Goal: Transaction & Acquisition: Purchase product/service

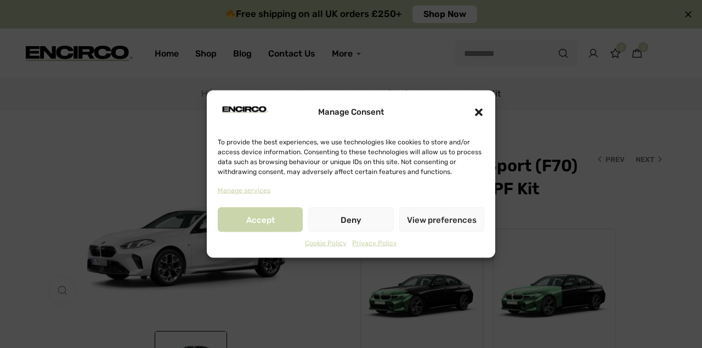
click at [349, 222] on button "Deny" at bounding box center [350, 219] width 85 height 25
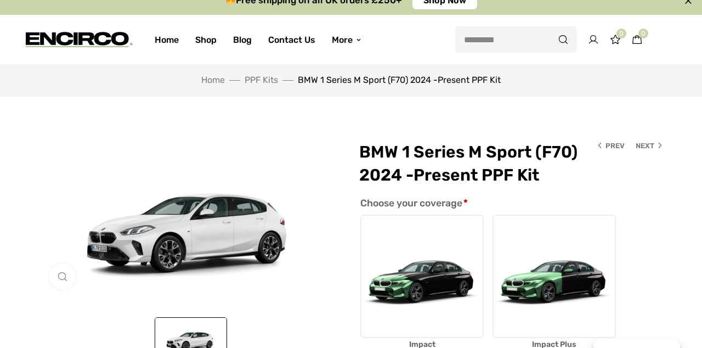
scroll to position [15, 0]
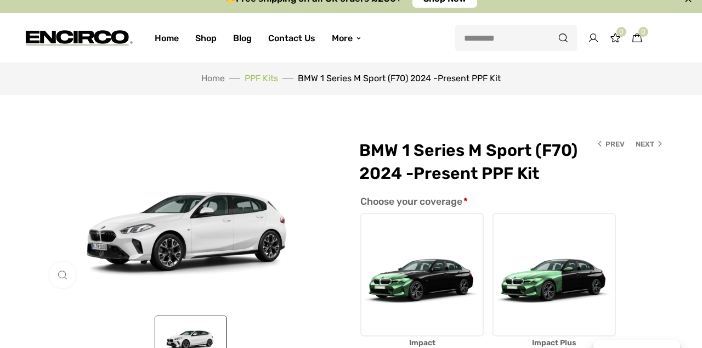
click at [266, 81] on link "PPF Kits" at bounding box center [261, 78] width 33 height 10
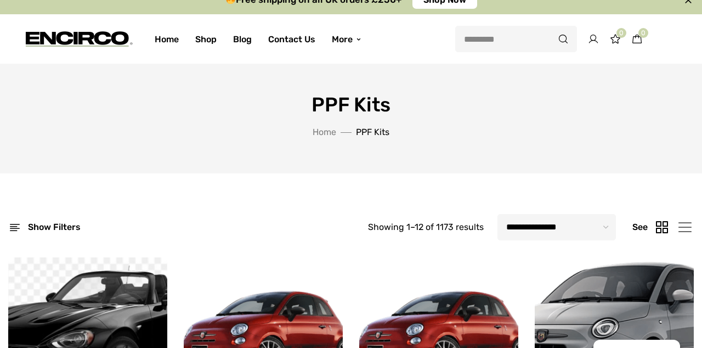
scroll to position [13, 0]
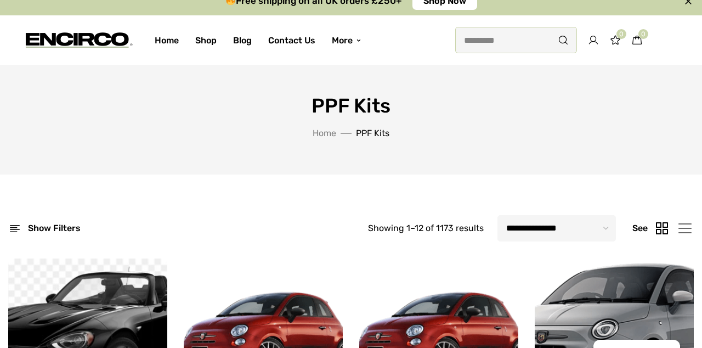
click at [522, 38] on input "search" at bounding box center [516, 40] width 122 height 26
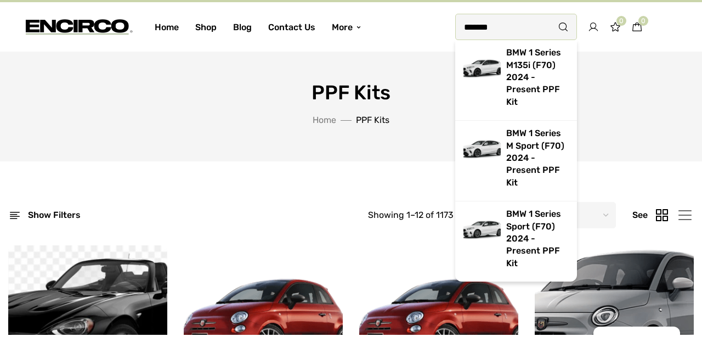
type input "*******"
click at [524, 222] on link "BMW 1 Series Sport (F70) 2024 -Present PPF Kit" at bounding box center [533, 252] width 55 height 60
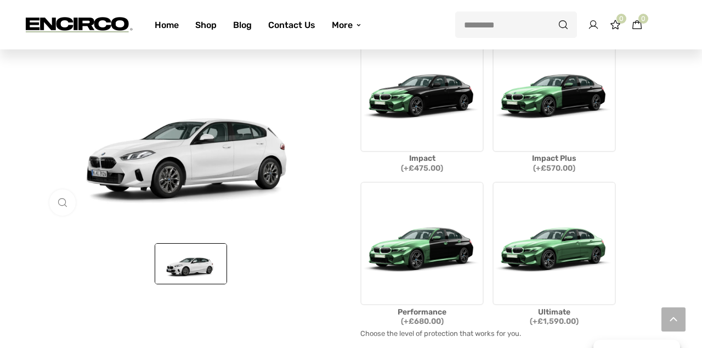
scroll to position [197, 0]
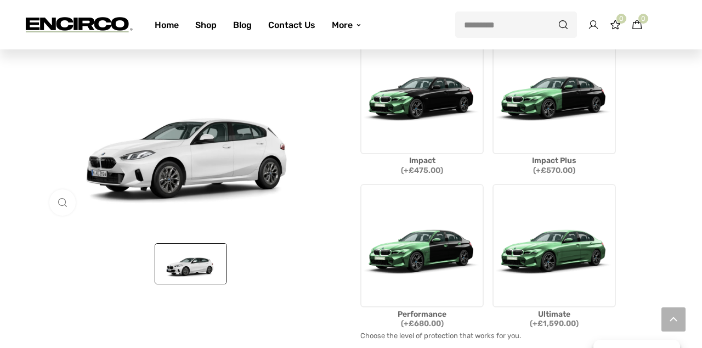
click at [420, 112] on img at bounding box center [421, 92] width 123 height 123
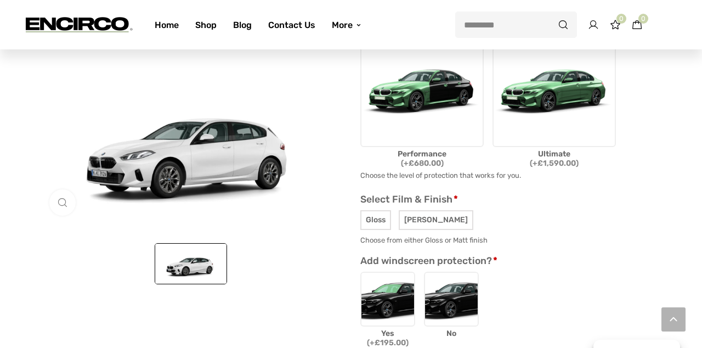
scroll to position [359, 0]
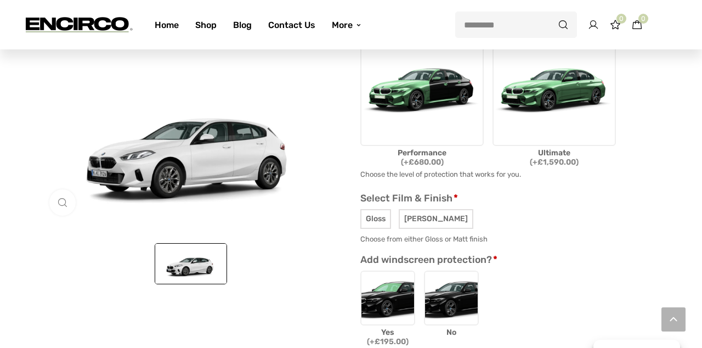
click at [369, 219] on span "Gloss" at bounding box center [375, 219] width 31 height 20
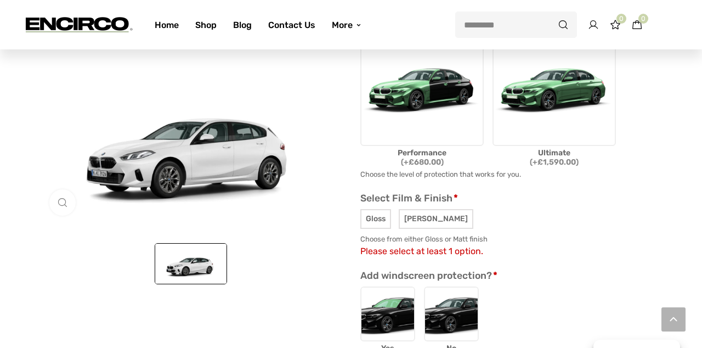
click at [372, 214] on span "Gloss" at bounding box center [375, 219] width 31 height 20
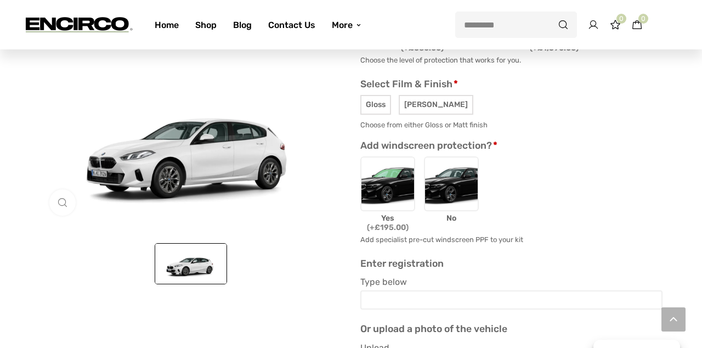
scroll to position [482, 0]
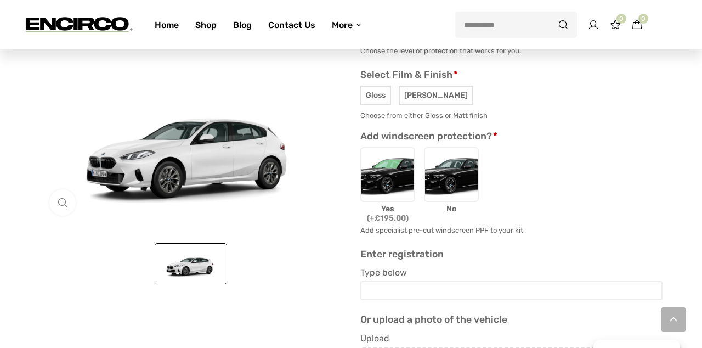
click at [463, 168] on img at bounding box center [451, 174] width 55 height 55
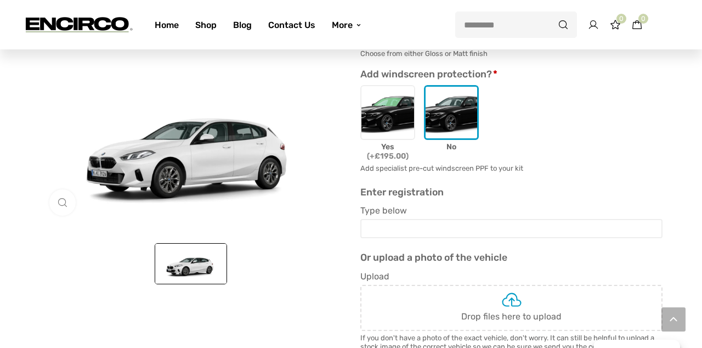
scroll to position [545, 0]
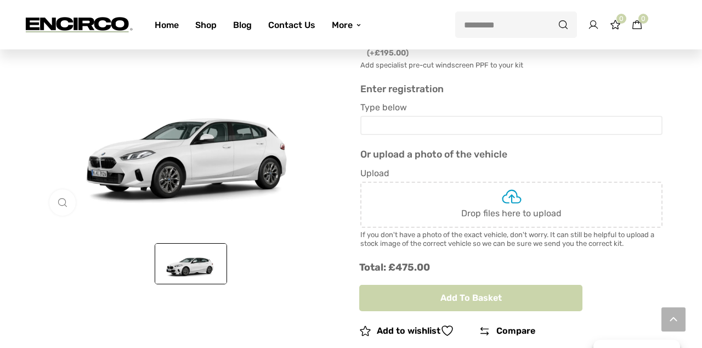
click at [534, 299] on button "Add to basket" at bounding box center [470, 298] width 223 height 26
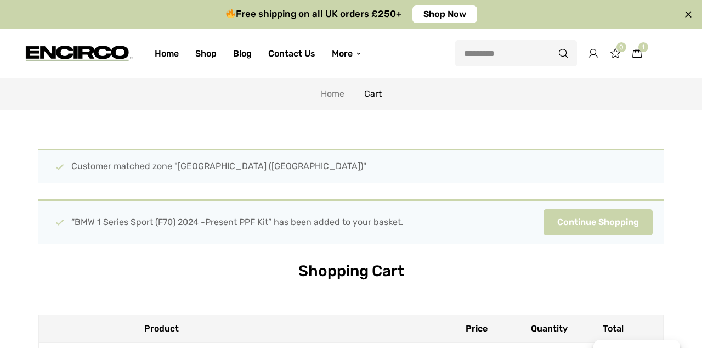
click at [545, 161] on div "Customer matched zone "[GEOGRAPHIC_DATA] ([GEOGRAPHIC_DATA])"" at bounding box center [350, 166] width 625 height 34
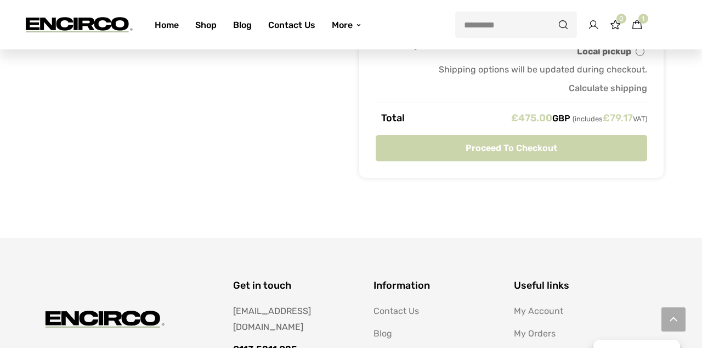
scroll to position [677, 0]
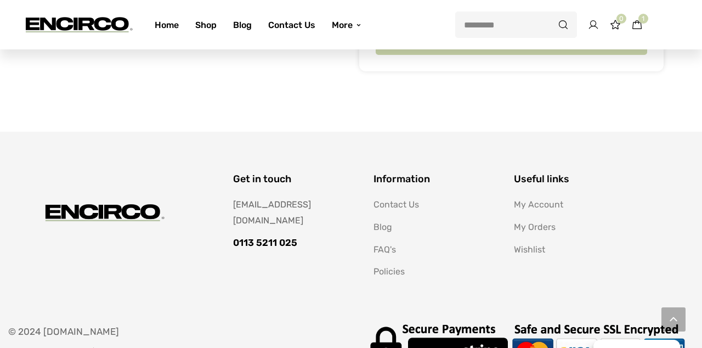
click at [426, 197] on li "Contact Us" at bounding box center [435, 205] width 124 height 16
click at [391, 249] on link "FAQ's" at bounding box center [384, 249] width 22 height 10
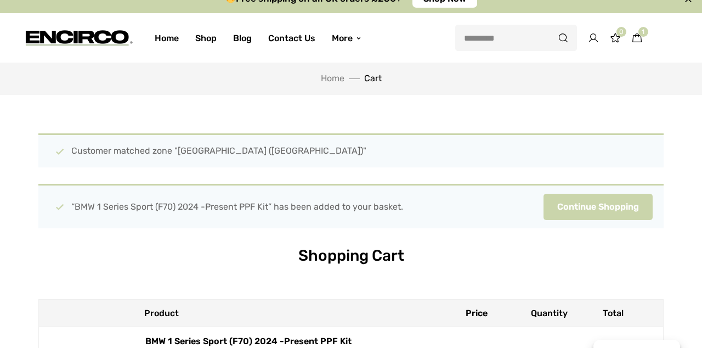
scroll to position [0, 0]
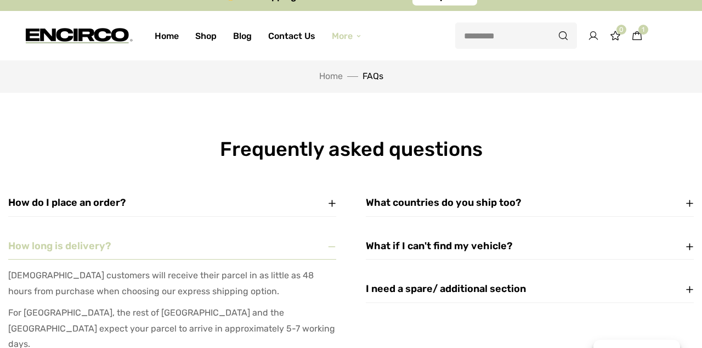
scroll to position [18, 0]
click at [686, 199] on icon at bounding box center [689, 203] width 9 height 9
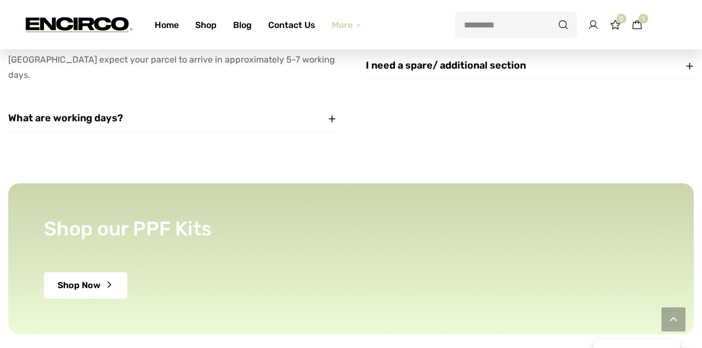
scroll to position [0, 0]
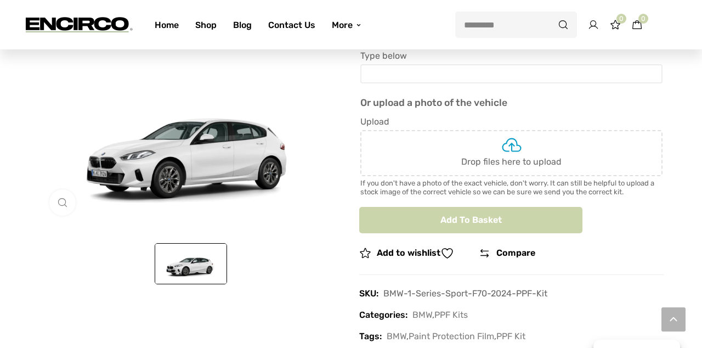
scroll to position [699, 0]
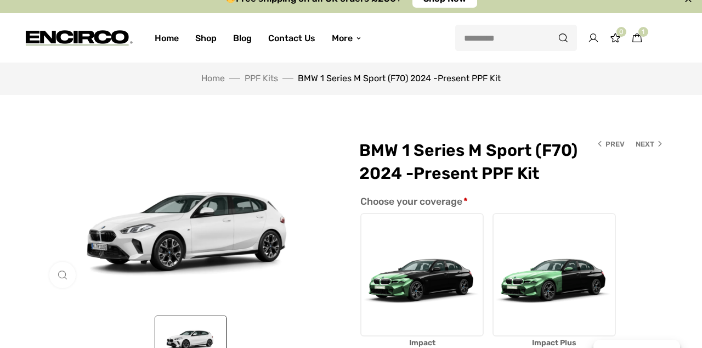
scroll to position [15, 0]
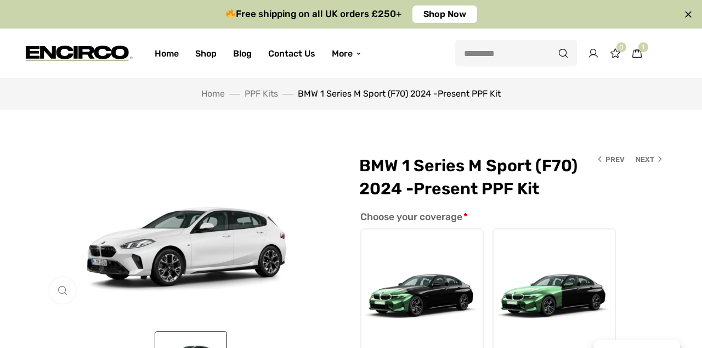
scroll to position [24, 0]
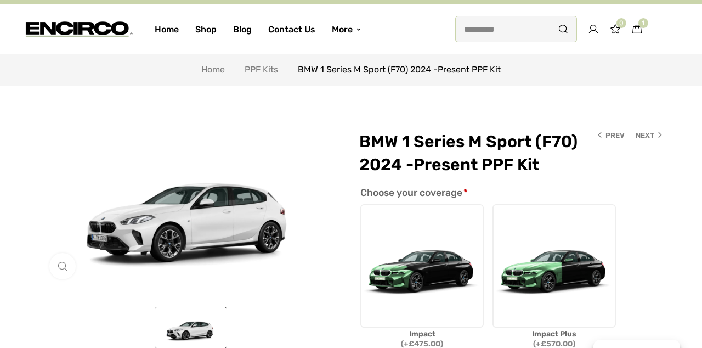
click at [470, 26] on input "search" at bounding box center [516, 29] width 122 height 26
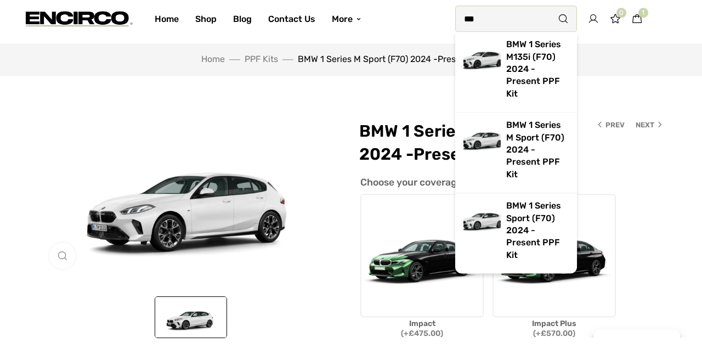
type input "***"
click at [512, 211] on link "BMW 1 Series Sport (F70) 2024 -Present PPF Kit" at bounding box center [533, 241] width 55 height 60
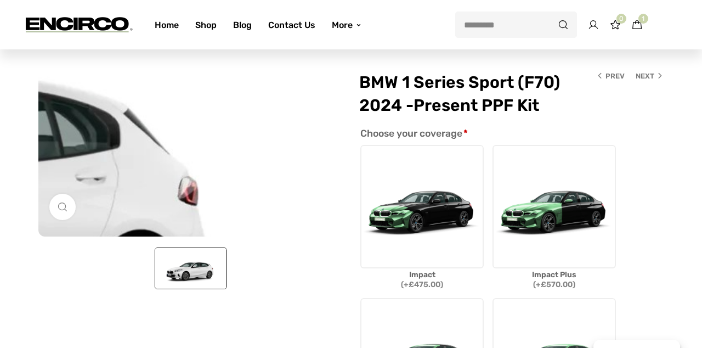
scroll to position [84, 0]
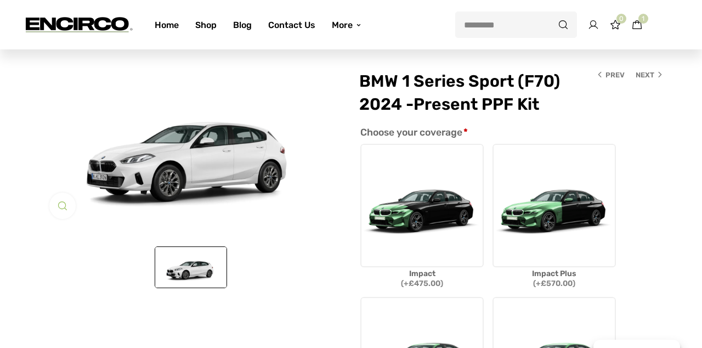
click at [60, 204] on link "Click to enlarge" at bounding box center [62, 205] width 26 height 26
